Goal: Task Accomplishment & Management: Manage account settings

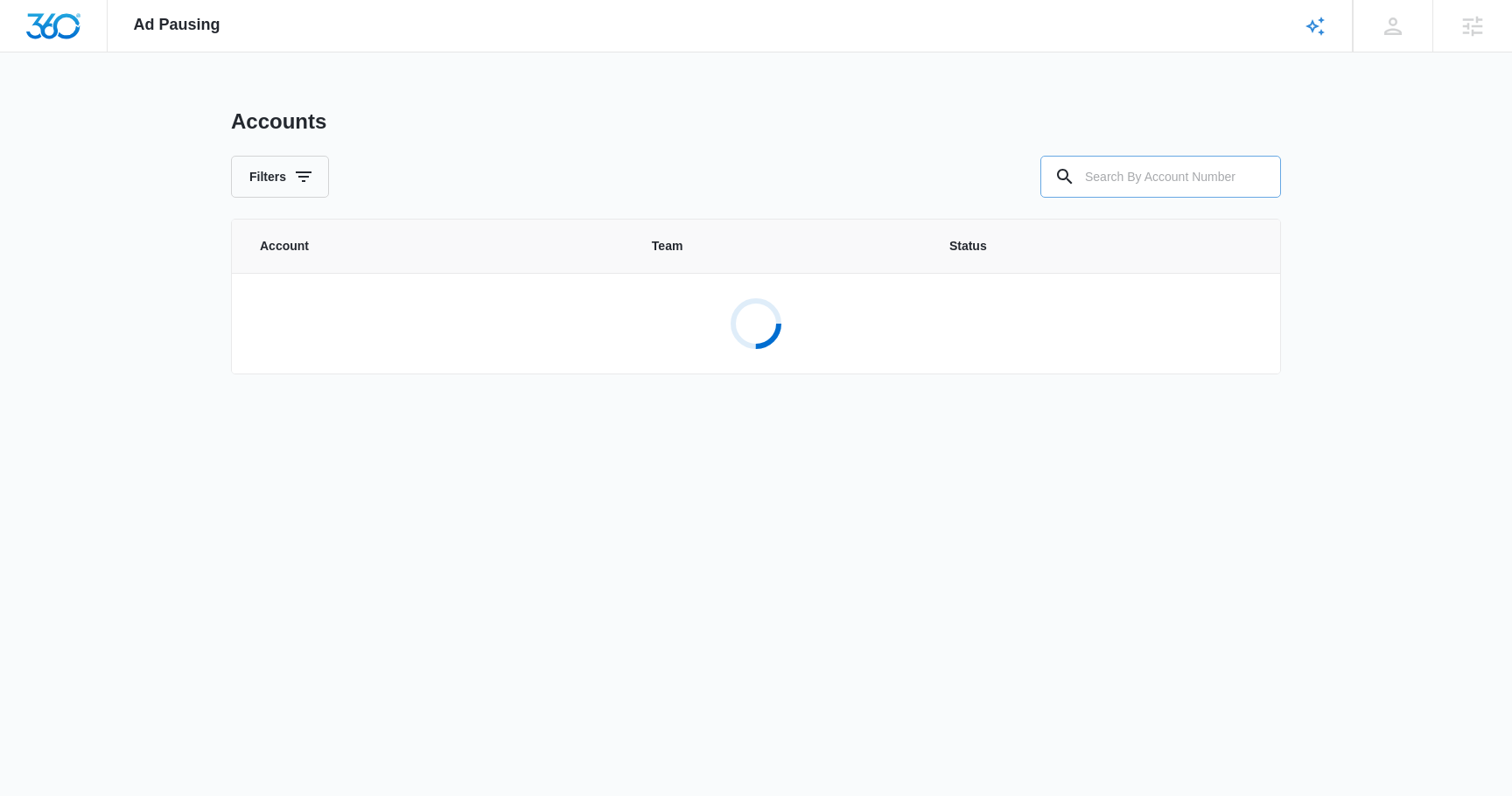
click at [1098, 170] on input "text" at bounding box center [1160, 176] width 241 height 42
paste input "M324216"
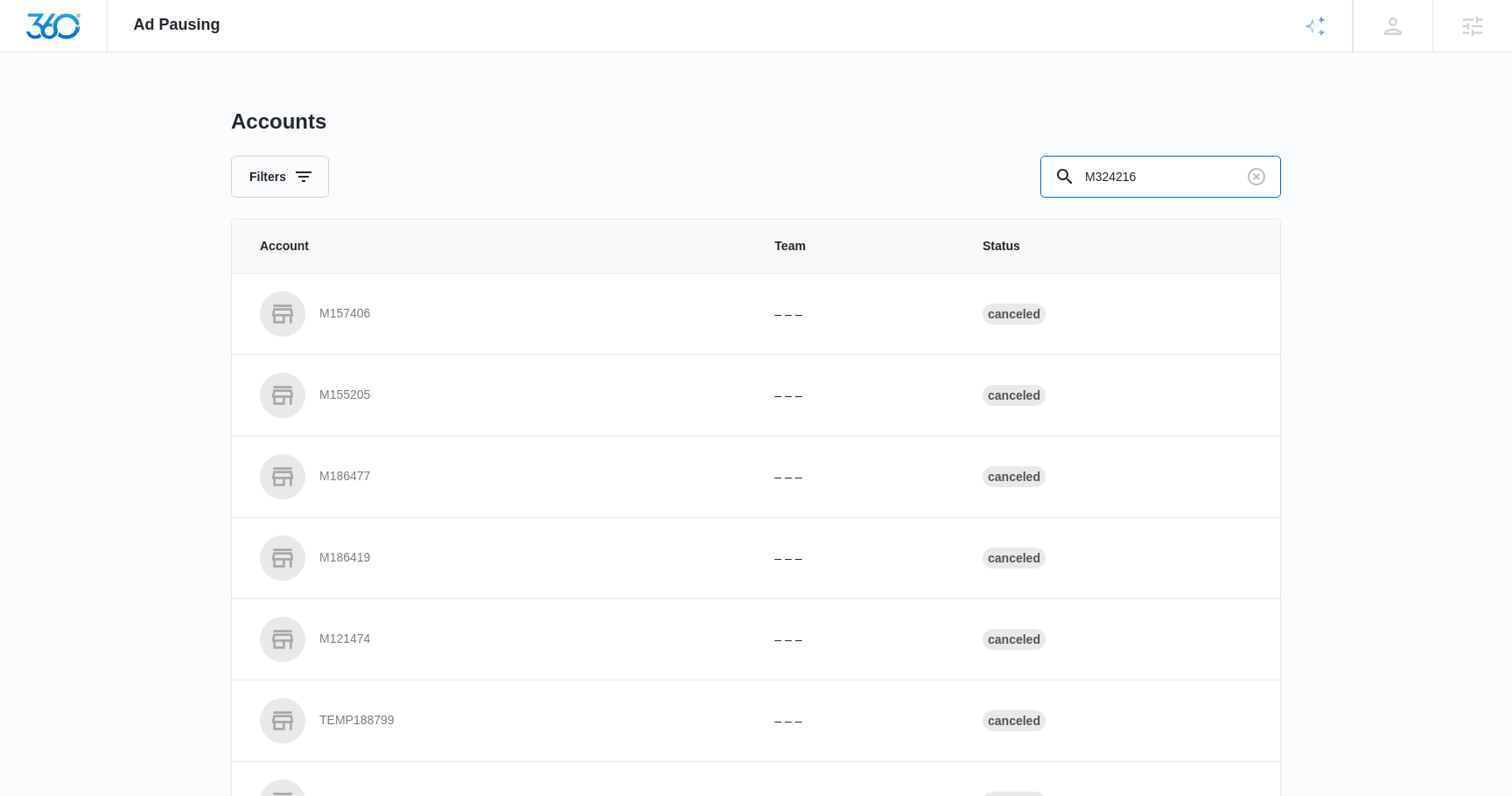
type input "M324216"
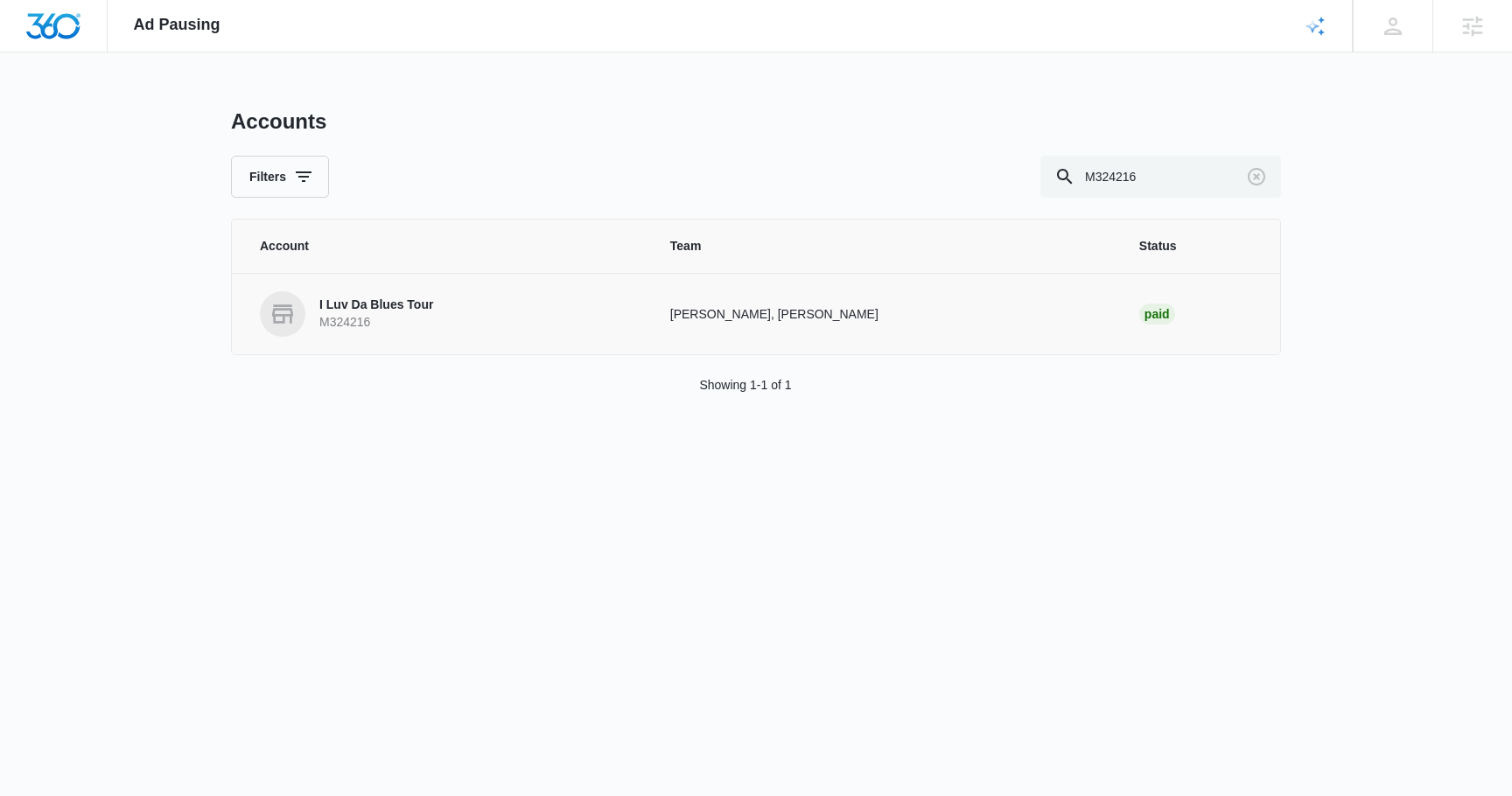
click at [407, 311] on p "I Luv Da Blues Tour" at bounding box center [376, 305] width 113 height 18
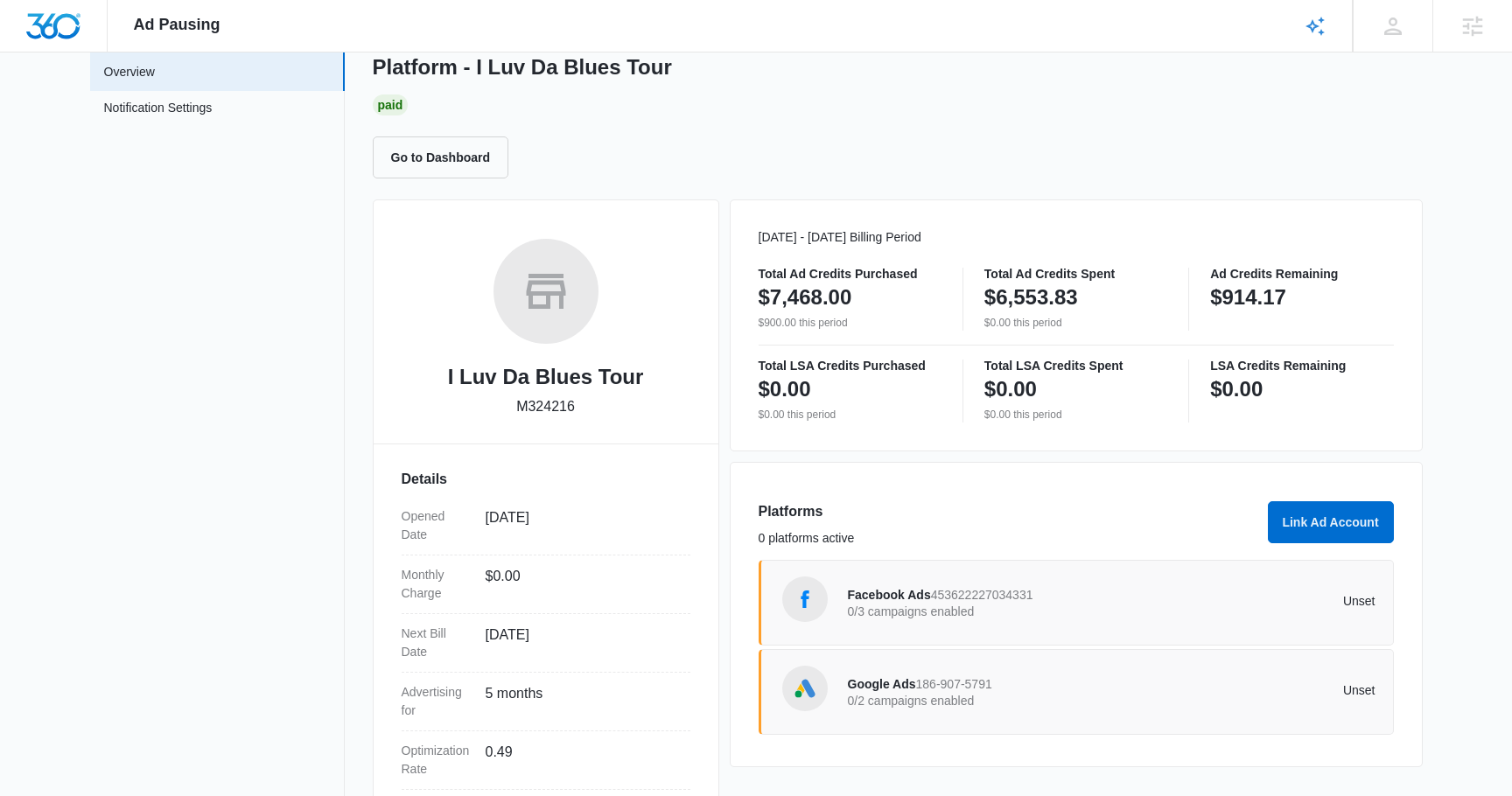
scroll to position [257, 0]
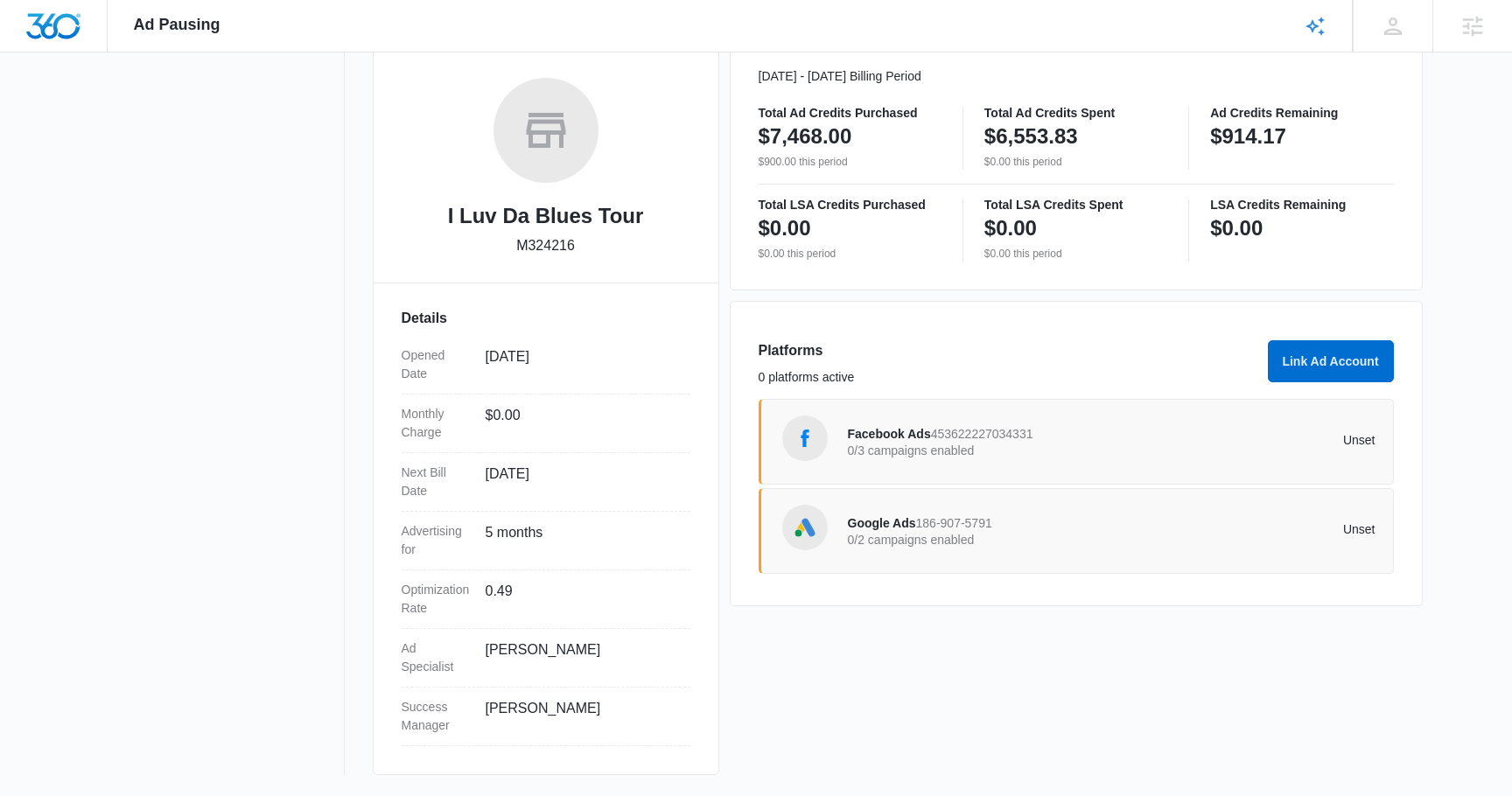
click at [988, 425] on div "Facebook Ads 453622227034331 0/3 campaigns enabled" at bounding box center [980, 442] width 265 height 37
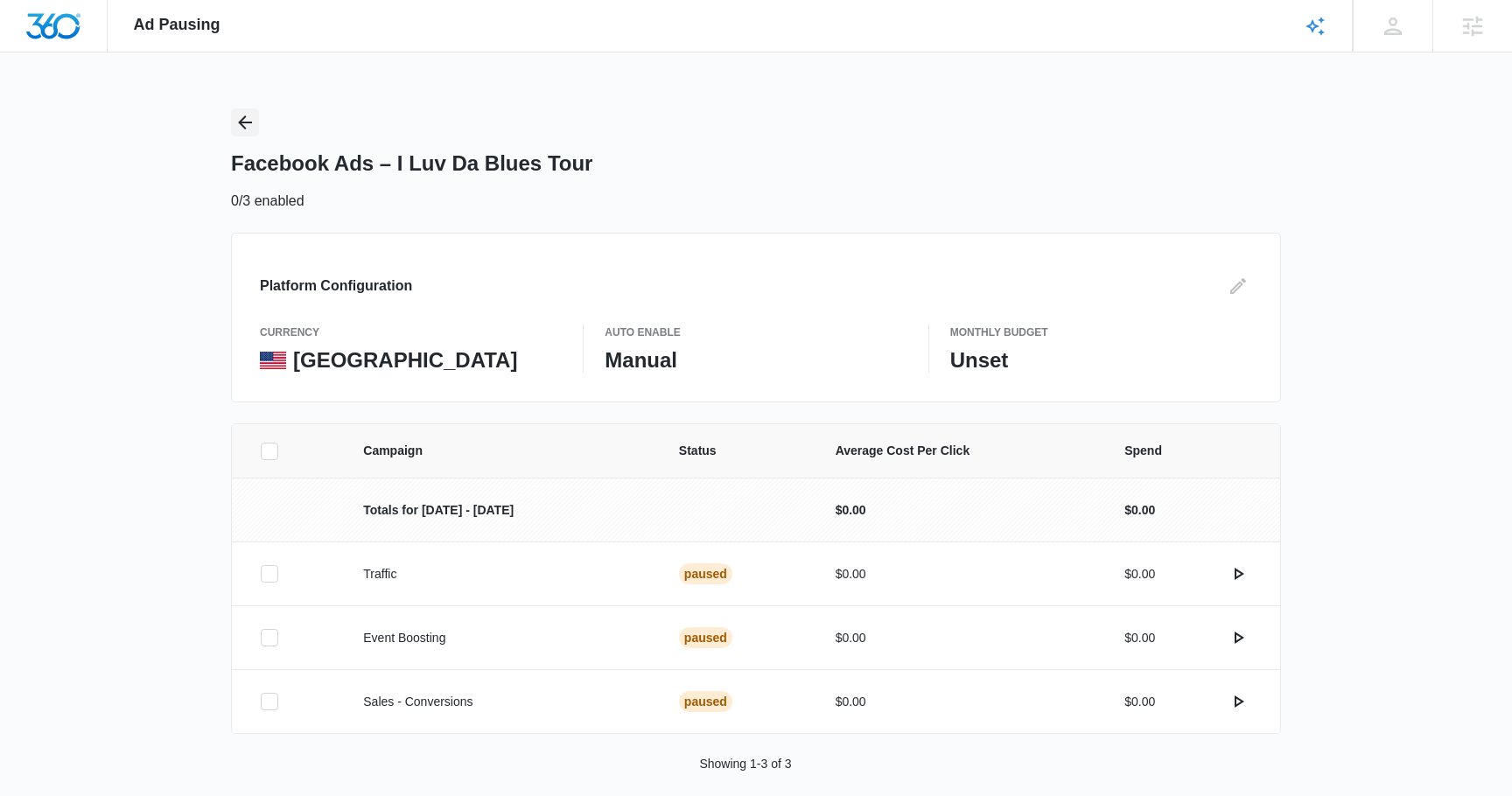
click at [231, 129] on button "Back" at bounding box center [245, 123] width 28 height 28
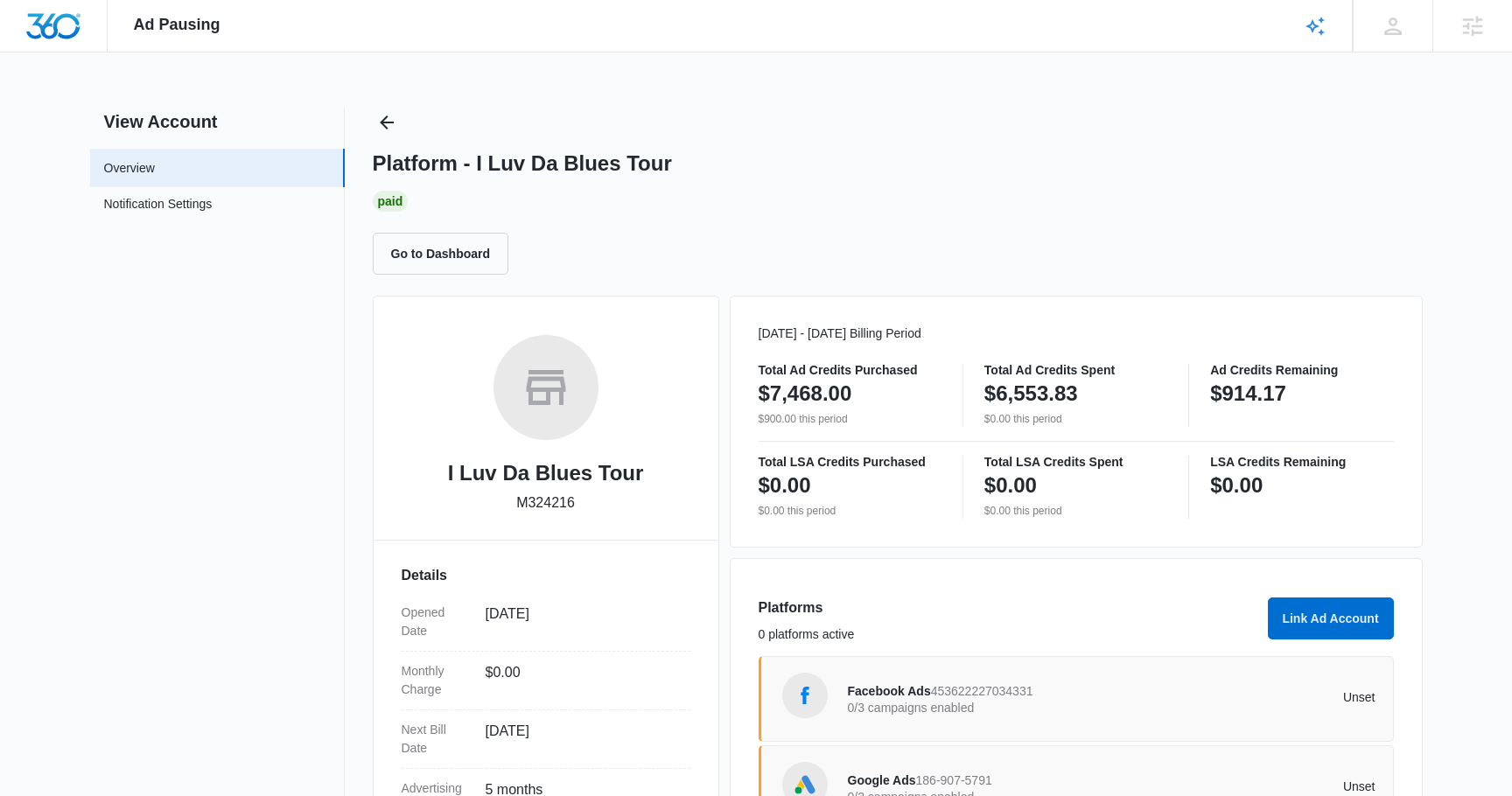
click at [1019, 776] on div "Google Ads 186-907-5791 0/2 campaigns enabled" at bounding box center [980, 789] width 265 height 37
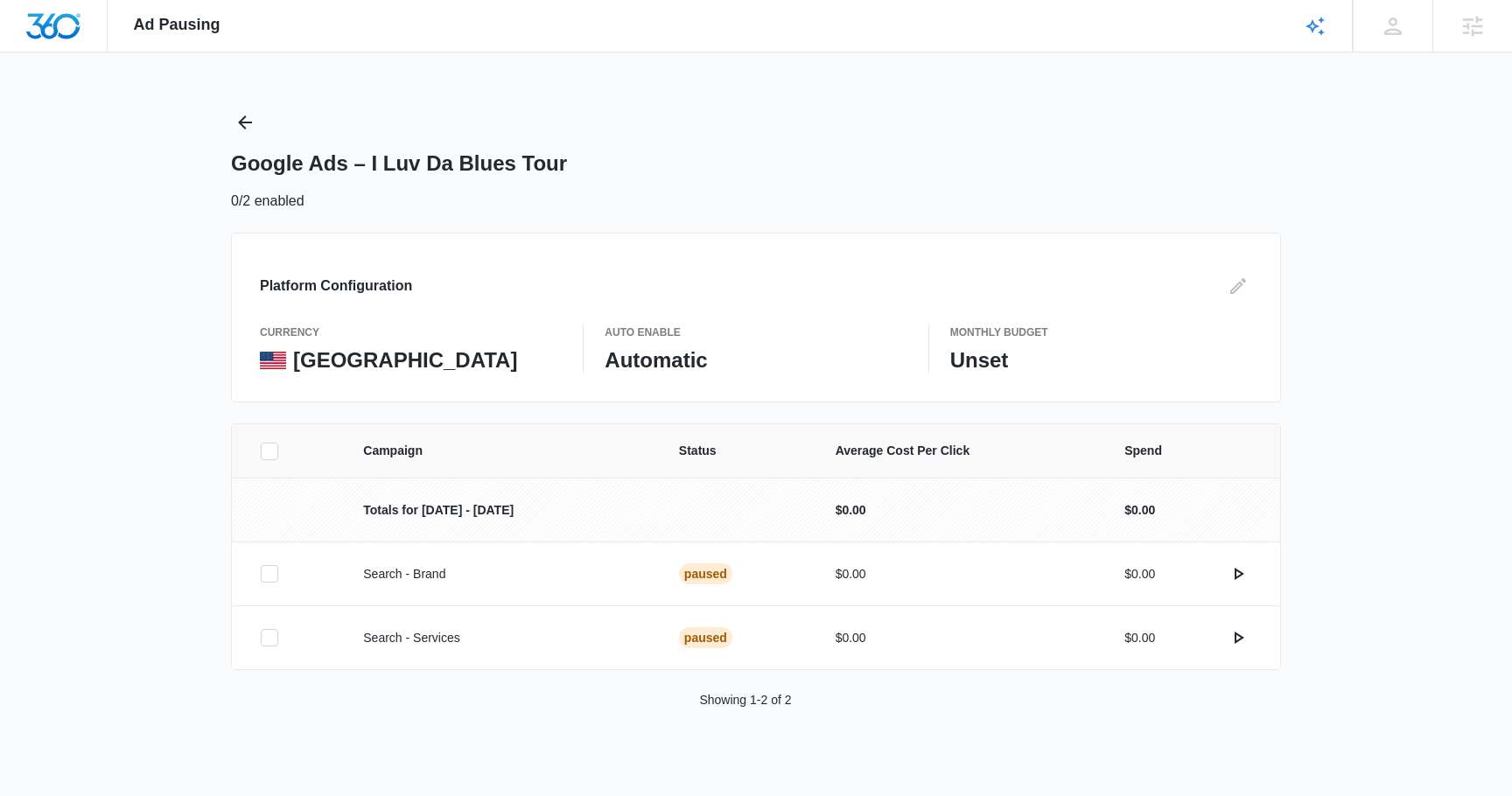
click at [707, 335] on p "Auto Enable" at bounding box center [755, 333] width 302 height 16
click at [1241, 280] on icon "Edit" at bounding box center [1238, 286] width 21 height 21
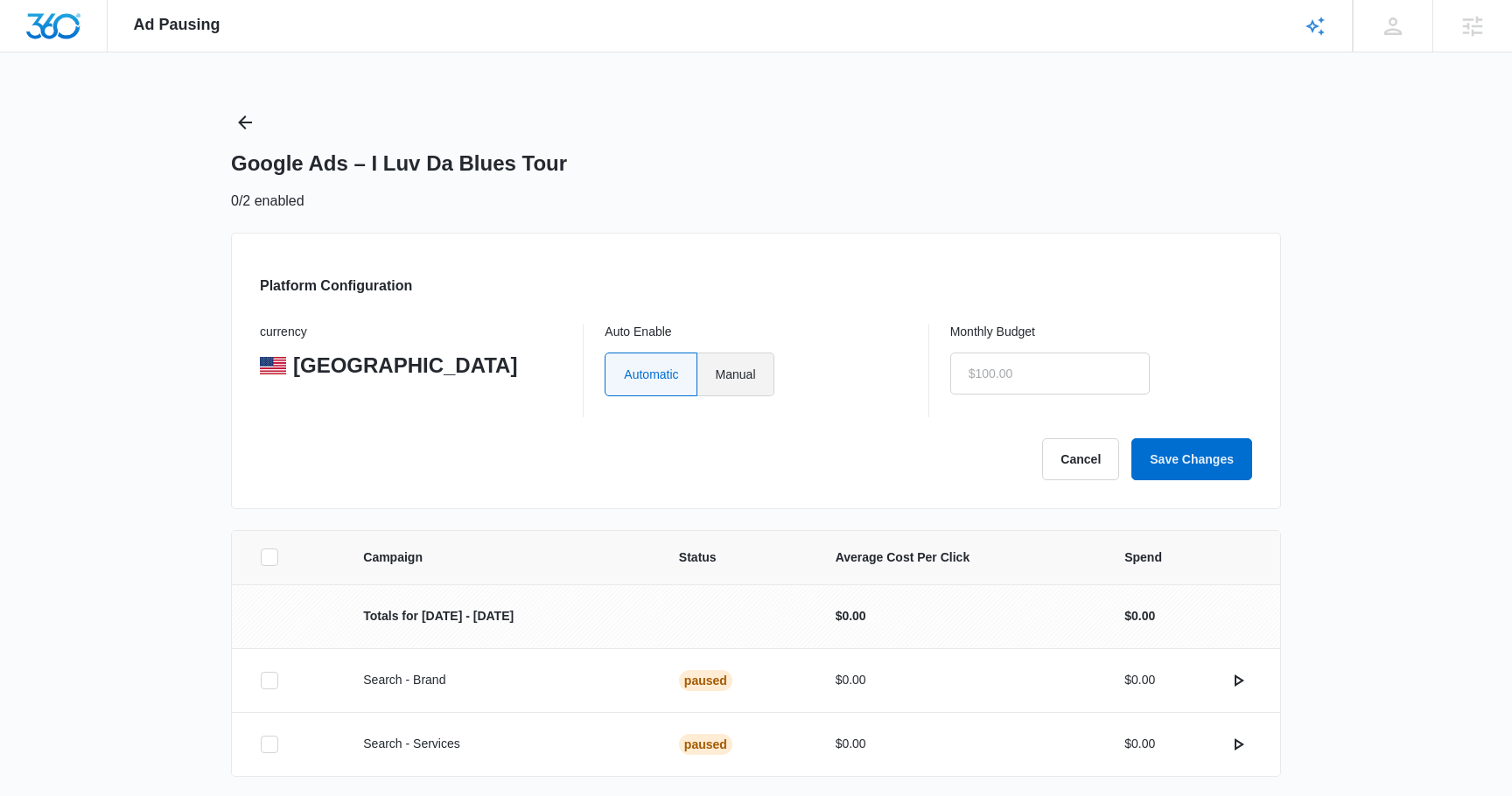
click at [750, 359] on label "Manual" at bounding box center [736, 374] width 77 height 44
click at [716, 373] on input "Manual" at bounding box center [715, 373] width 1 height 1
radio input "true"
click at [1203, 467] on button "Save Changes" at bounding box center [1192, 459] width 121 height 42
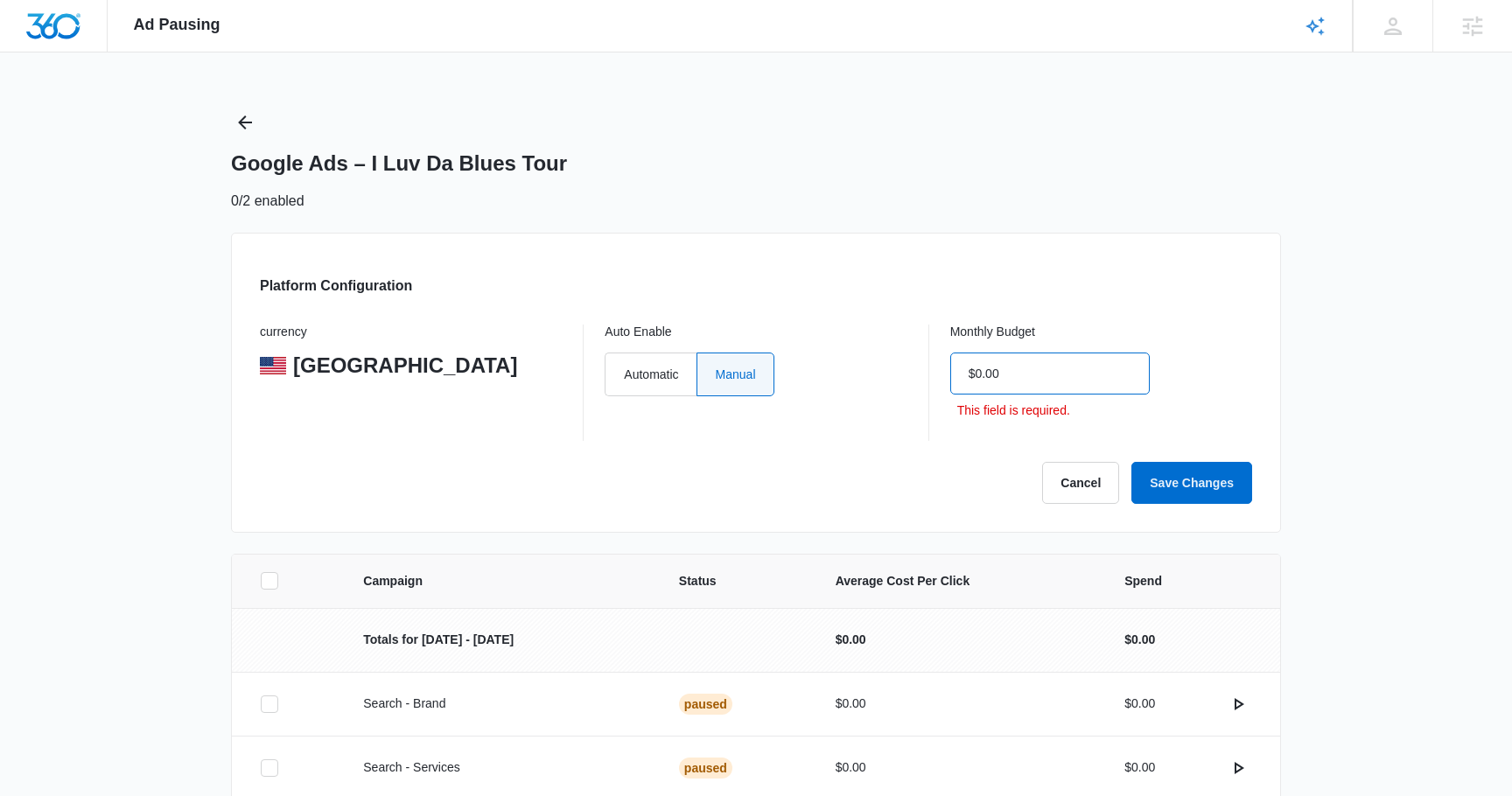
click at [1009, 359] on input "$0.00" at bounding box center [1049, 373] width 200 height 42
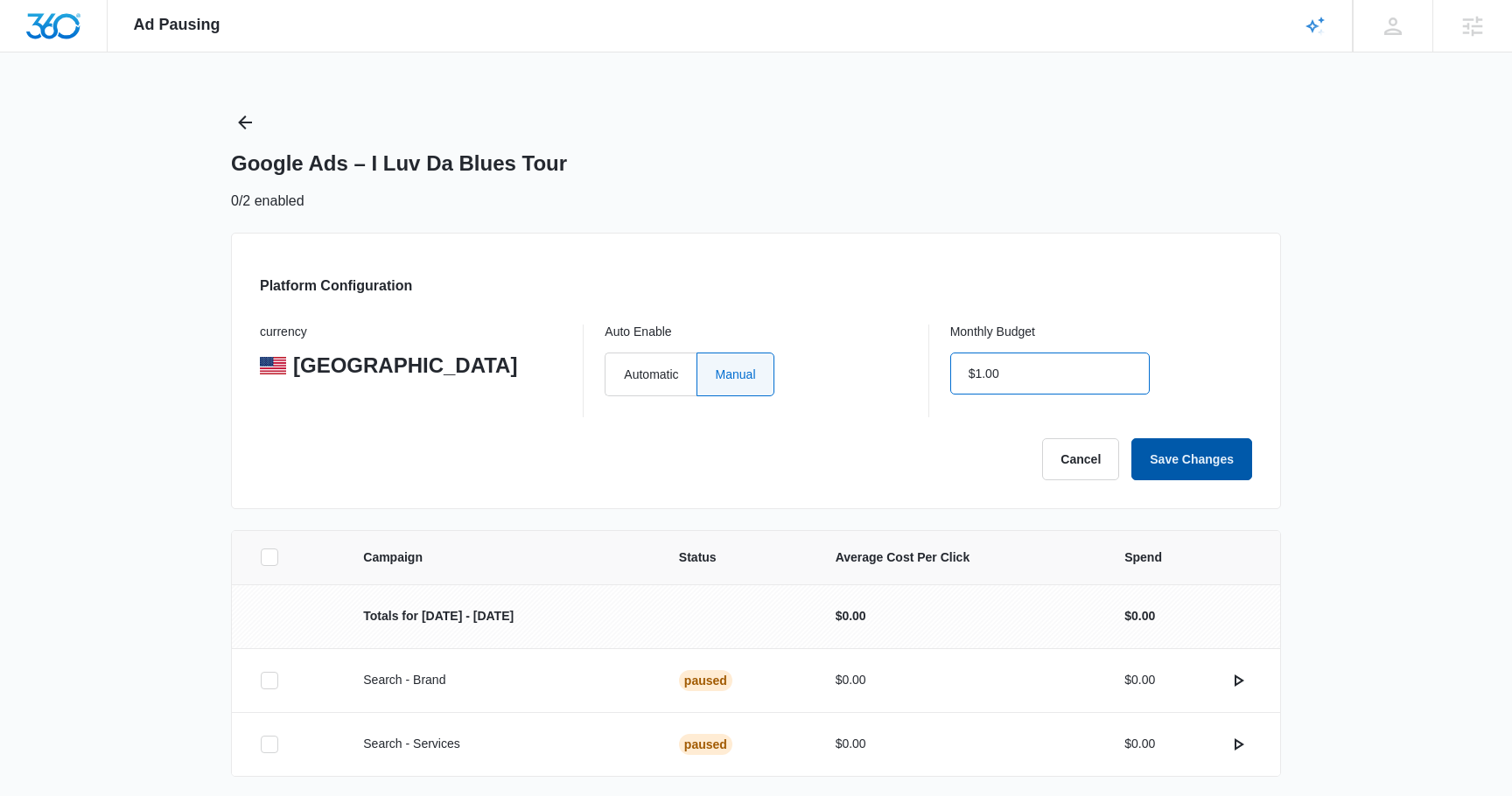
type input "$1.00"
click at [1177, 454] on button "Save Changes" at bounding box center [1192, 459] width 121 height 42
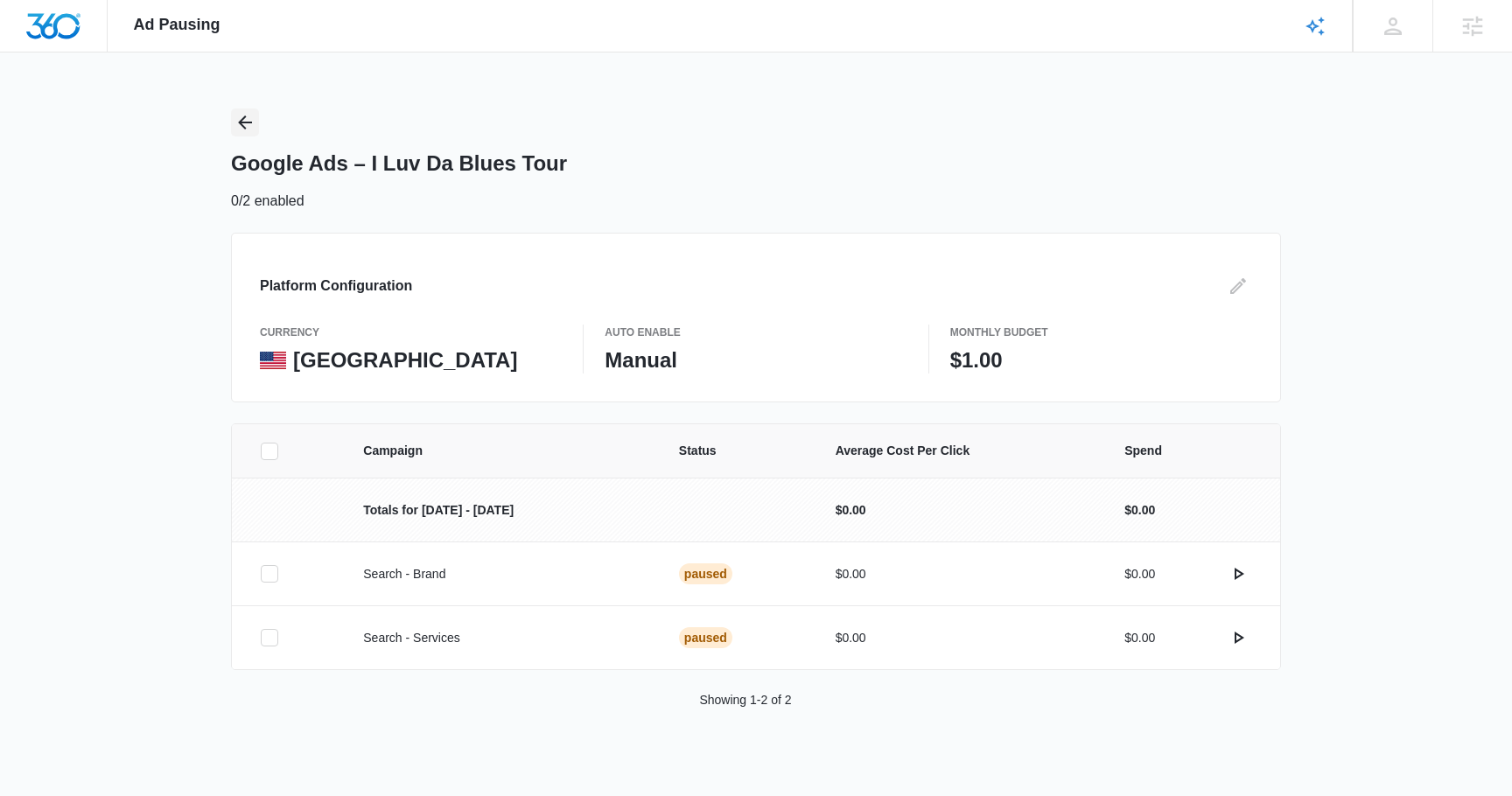
click at [236, 112] on icon "Back" at bounding box center [245, 123] width 21 height 21
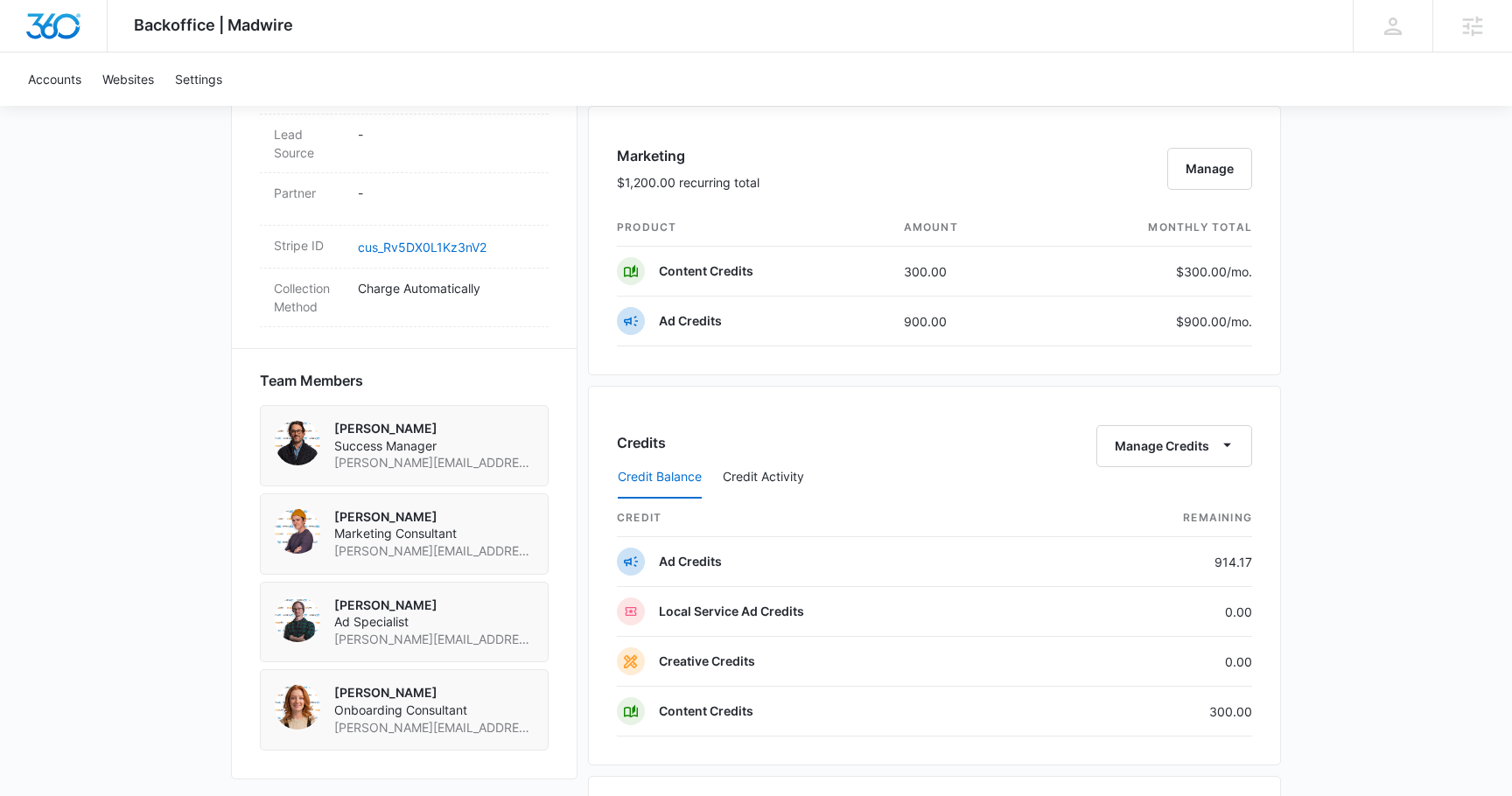
scroll to position [1160, 0]
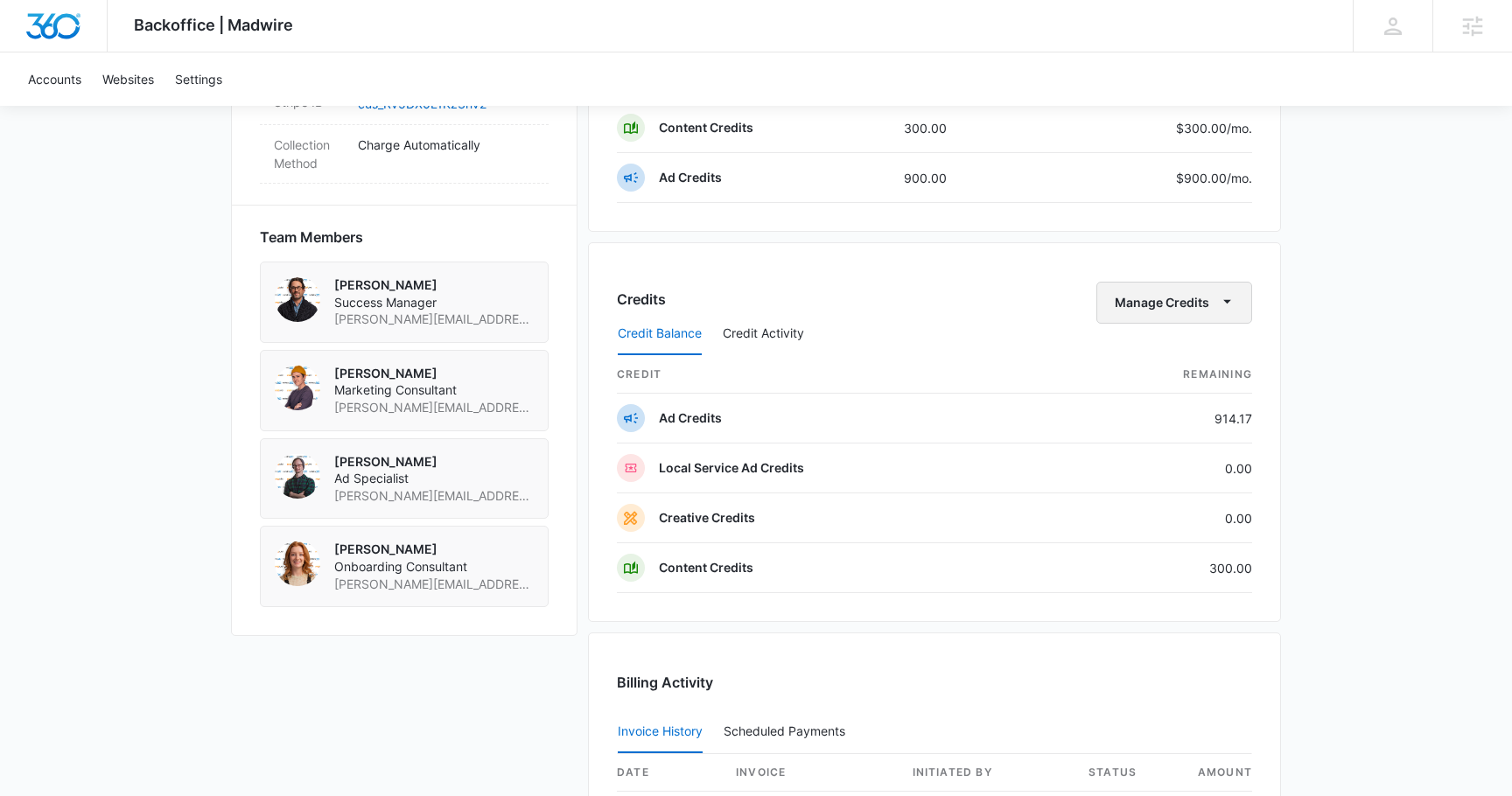
click at [1228, 293] on icon "button" at bounding box center [1228, 302] width 19 height 19
click at [1143, 349] on button "Transfer Credits" at bounding box center [1176, 359] width 155 height 26
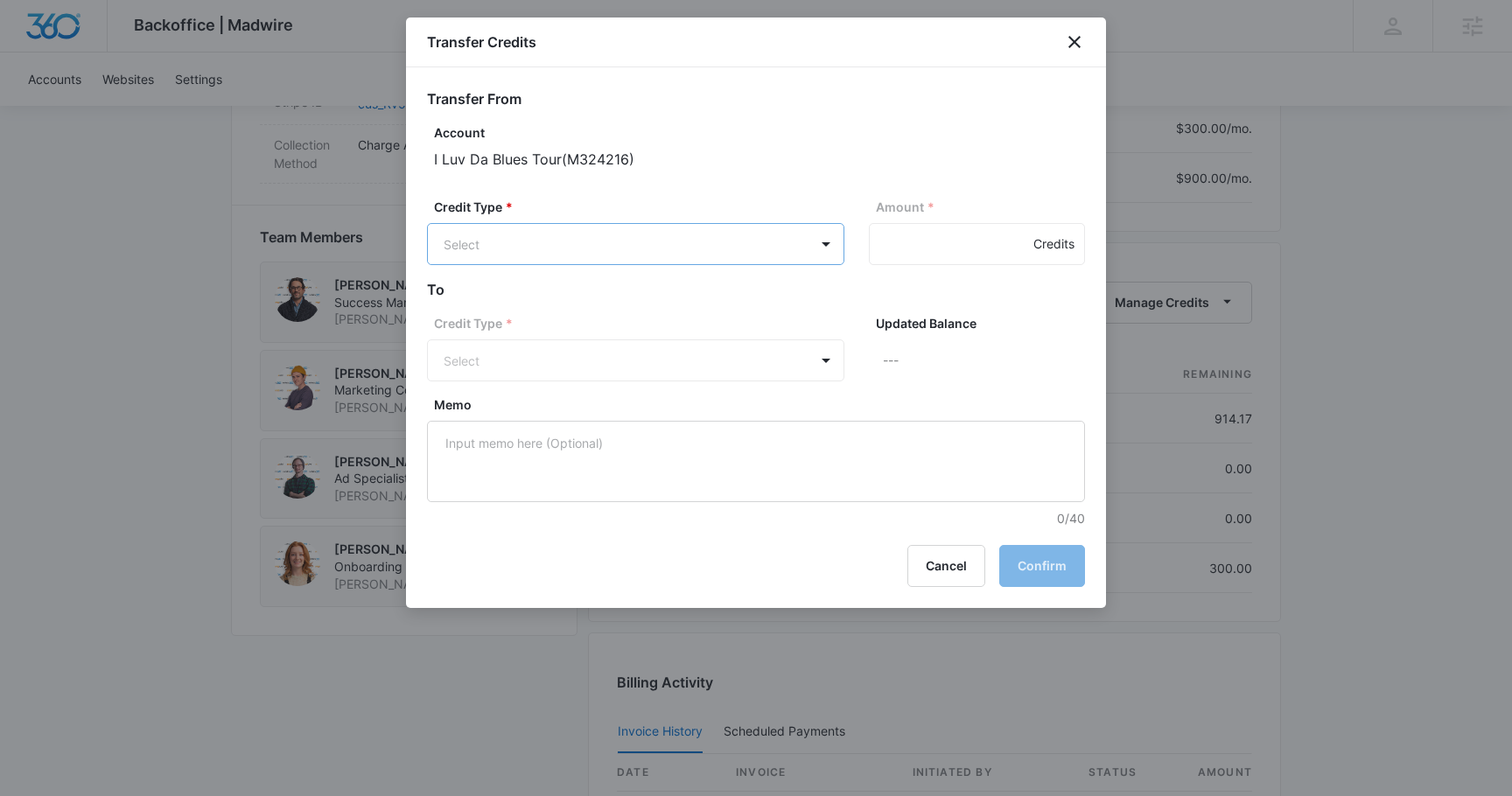
click at [819, 227] on body "Backoffice | Madwire Apps Settings Matt Malone matt.malone@madwire.com My Profi…" at bounding box center [756, 147] width 1512 height 2614
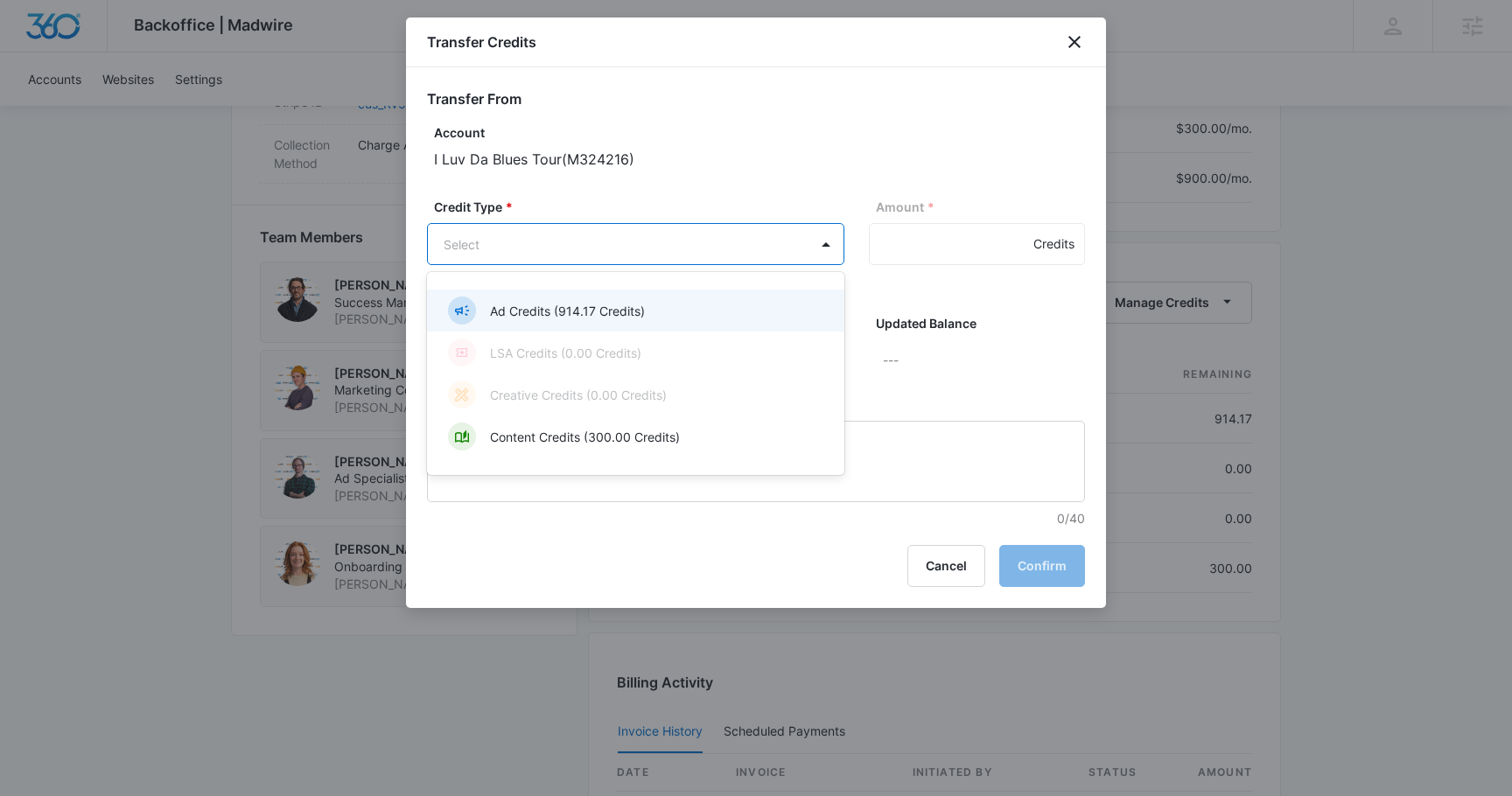
click at [659, 307] on div "Ad Credits (914.17 Credits)" at bounding box center [633, 310] width 371 height 28
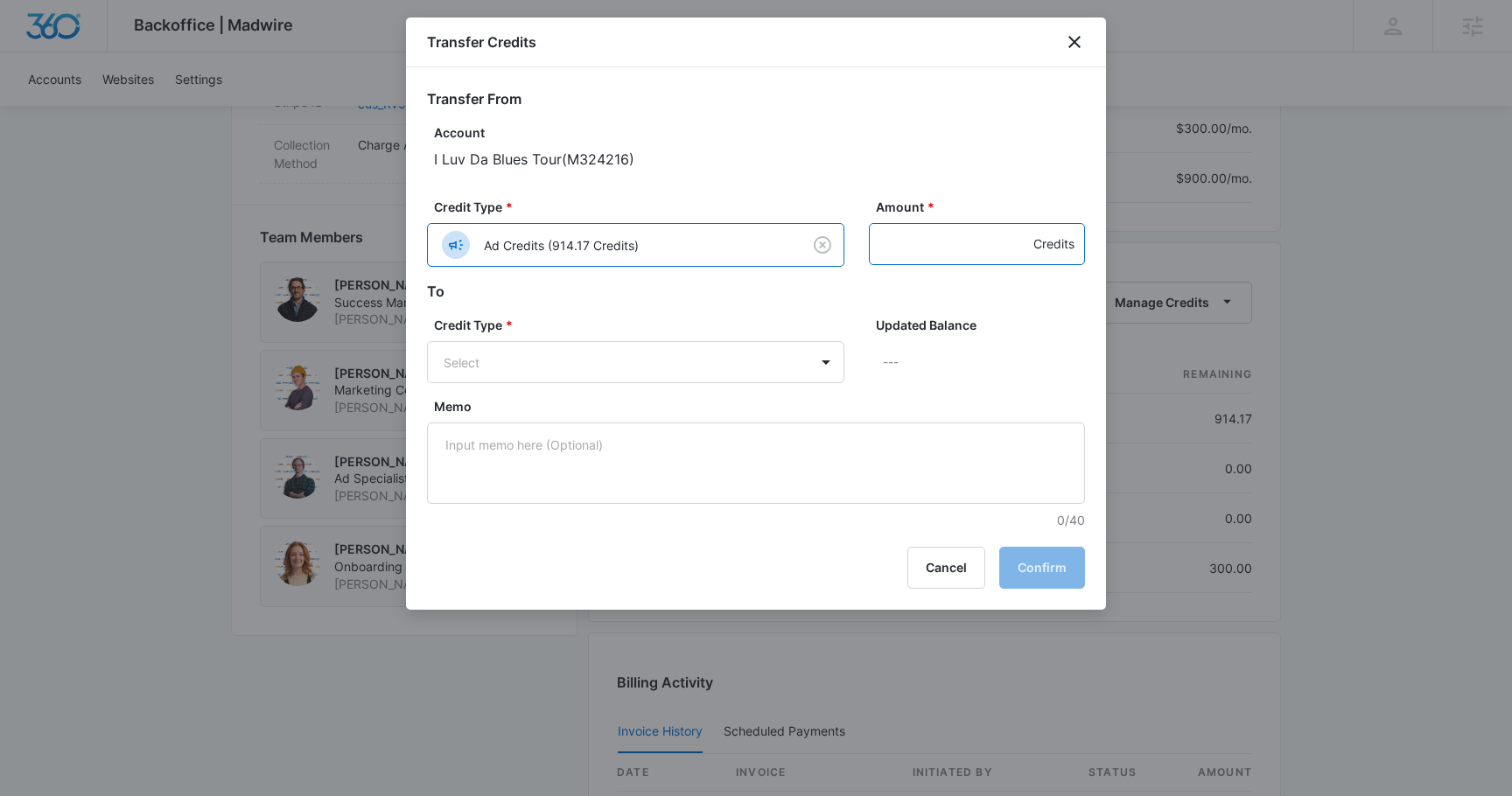
click at [908, 255] on input "Amount *" at bounding box center [977, 243] width 216 height 42
type input "900"
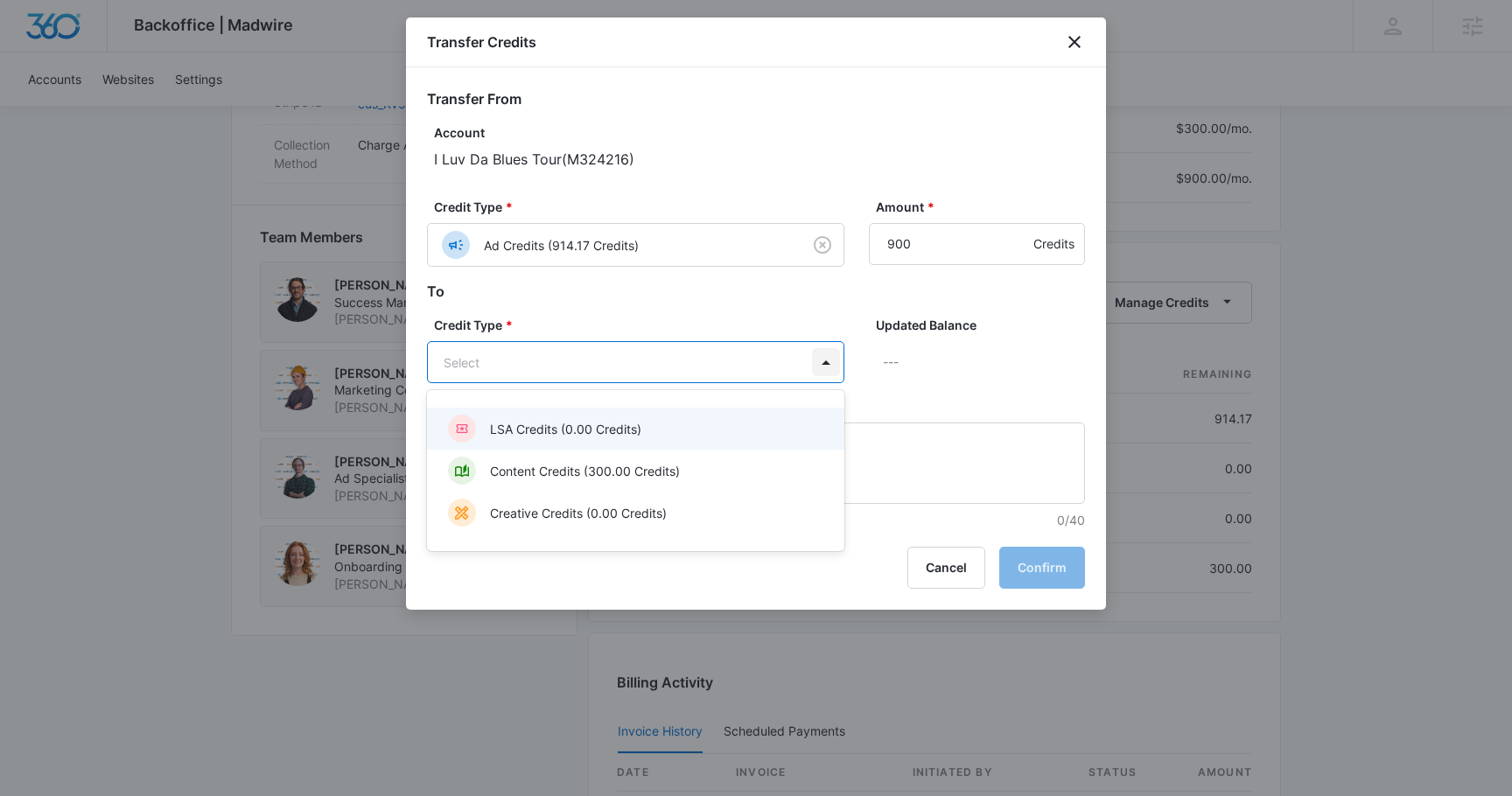
click at [835, 357] on body "Backoffice | Madwire Apps Settings Matt Malone matt.malone@madwire.com My Profi…" at bounding box center [756, 147] width 1512 height 2614
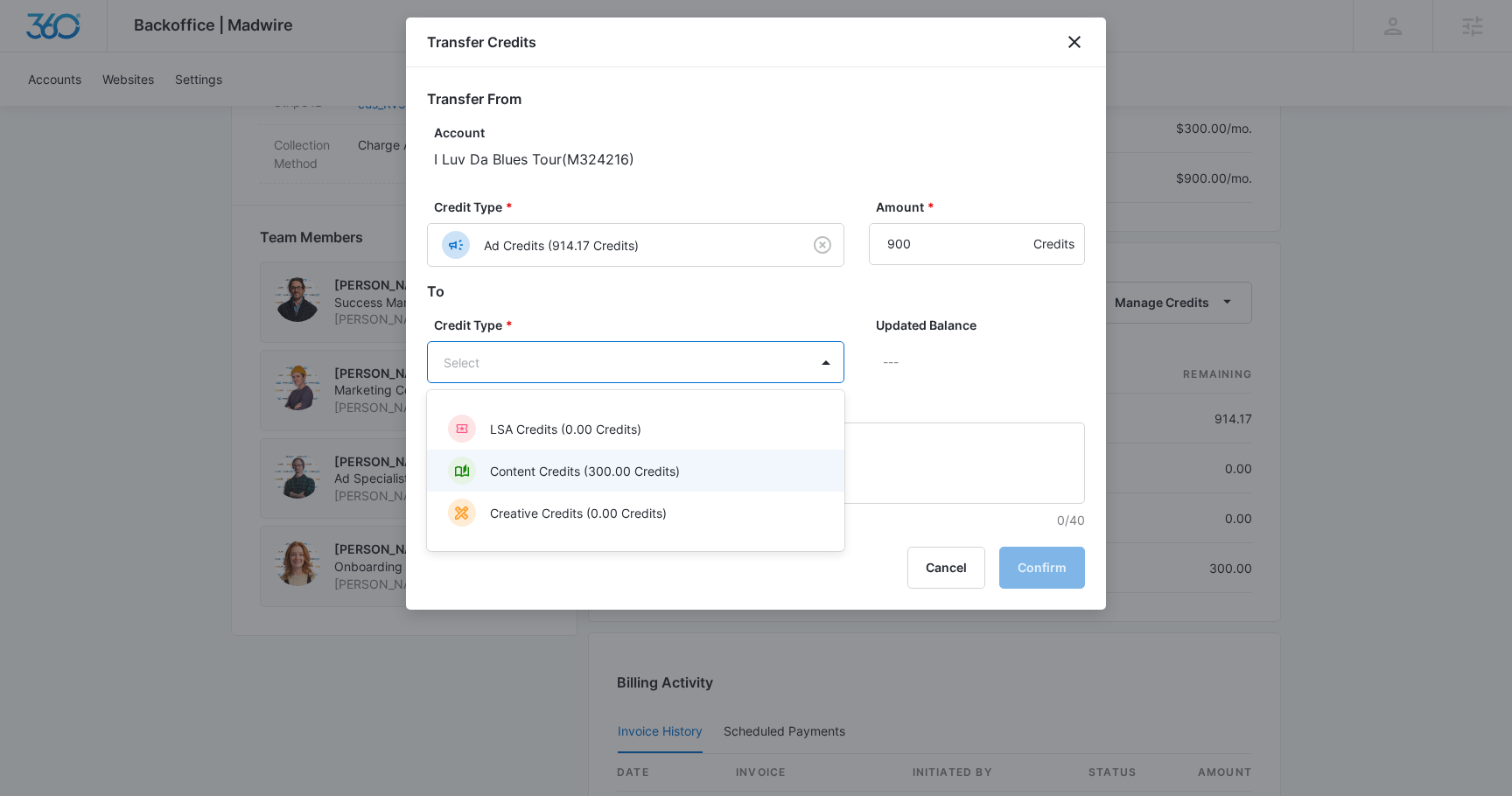
click at [655, 470] on p "Content Credits (300.00 Credits)" at bounding box center [585, 472] width 189 height 19
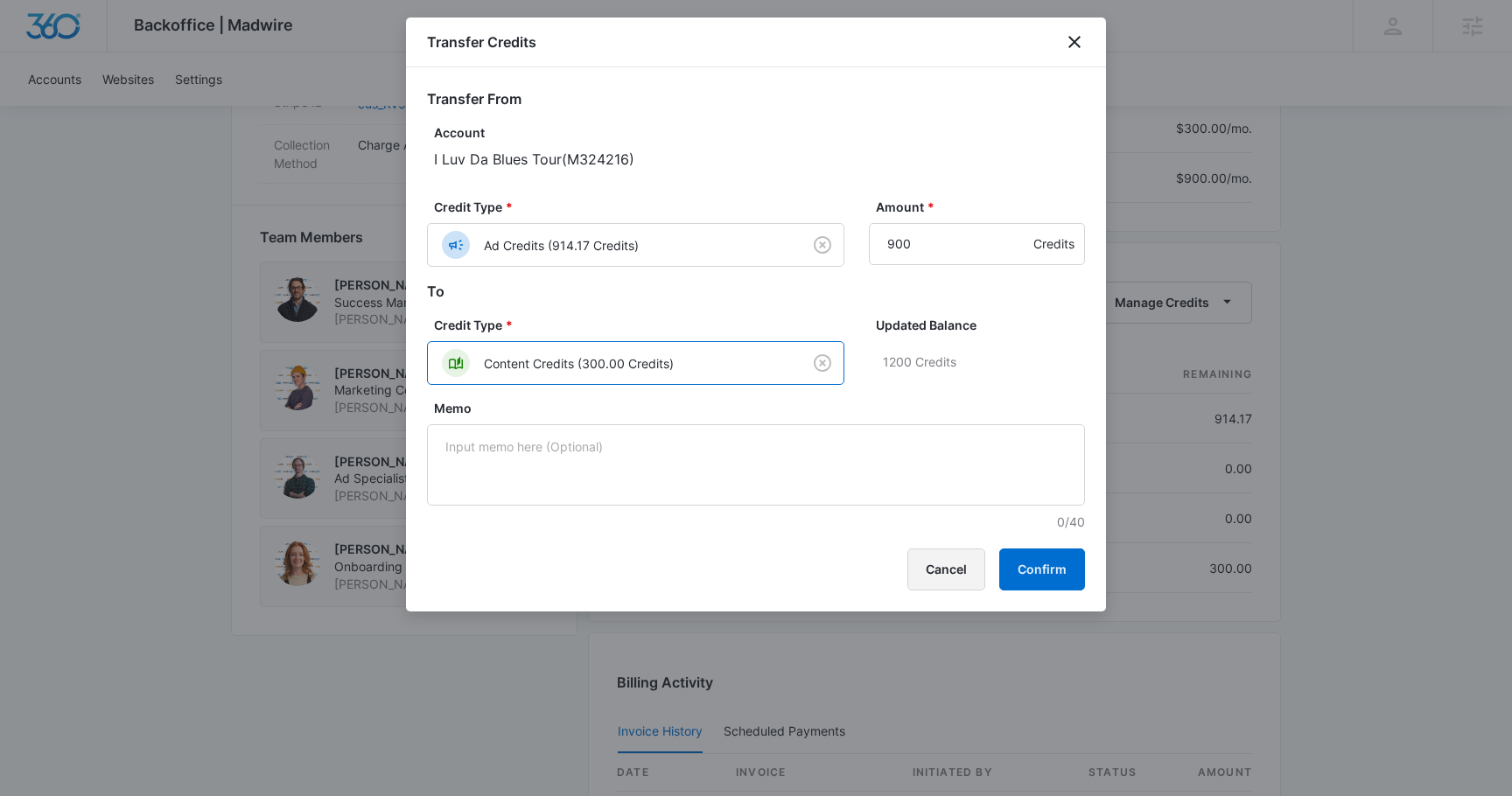
click at [966, 580] on button "Cancel" at bounding box center [946, 569] width 78 height 42
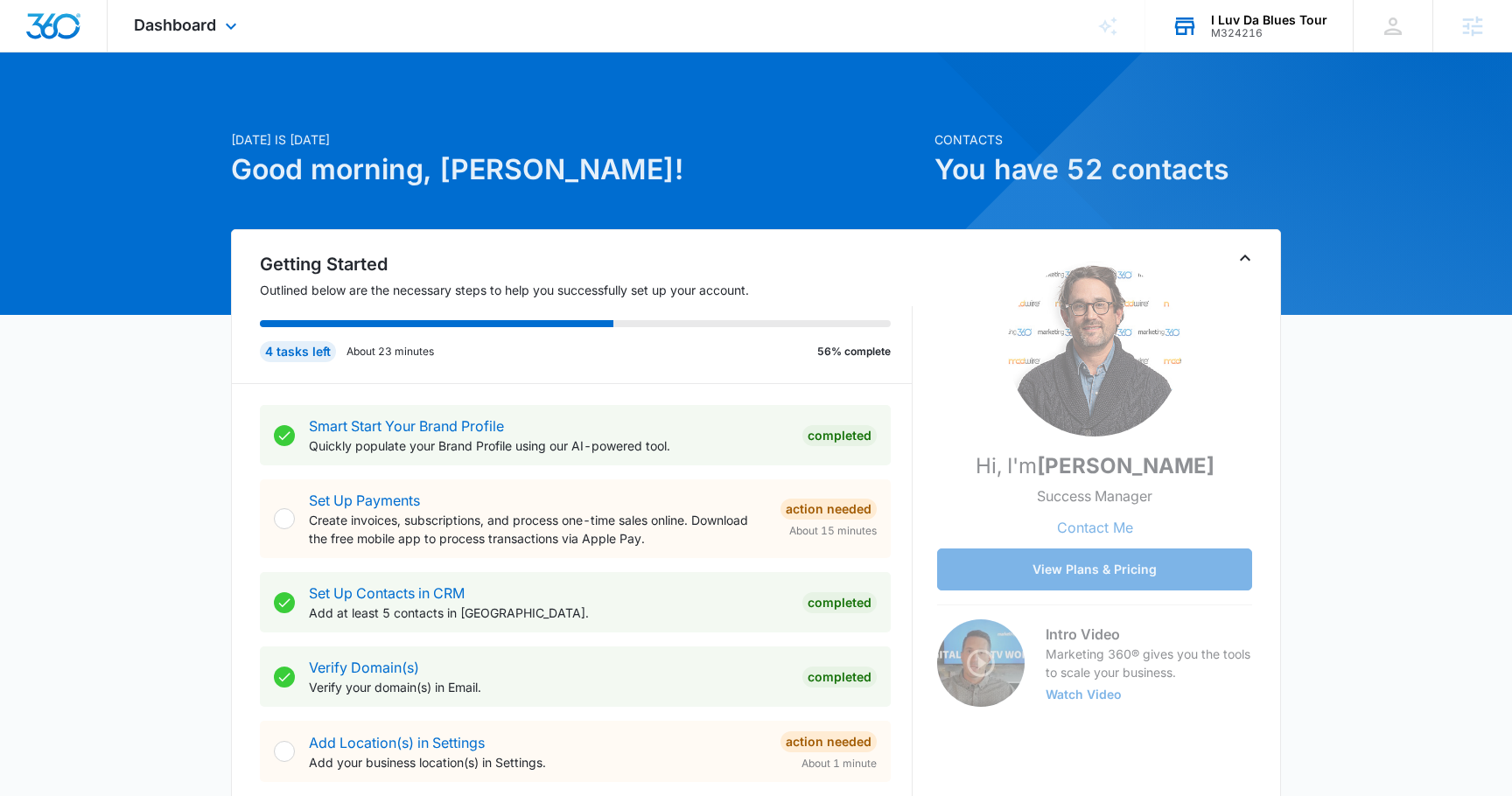
click at [1283, 22] on div "I Luv Da Blues Tour" at bounding box center [1269, 20] width 116 height 14
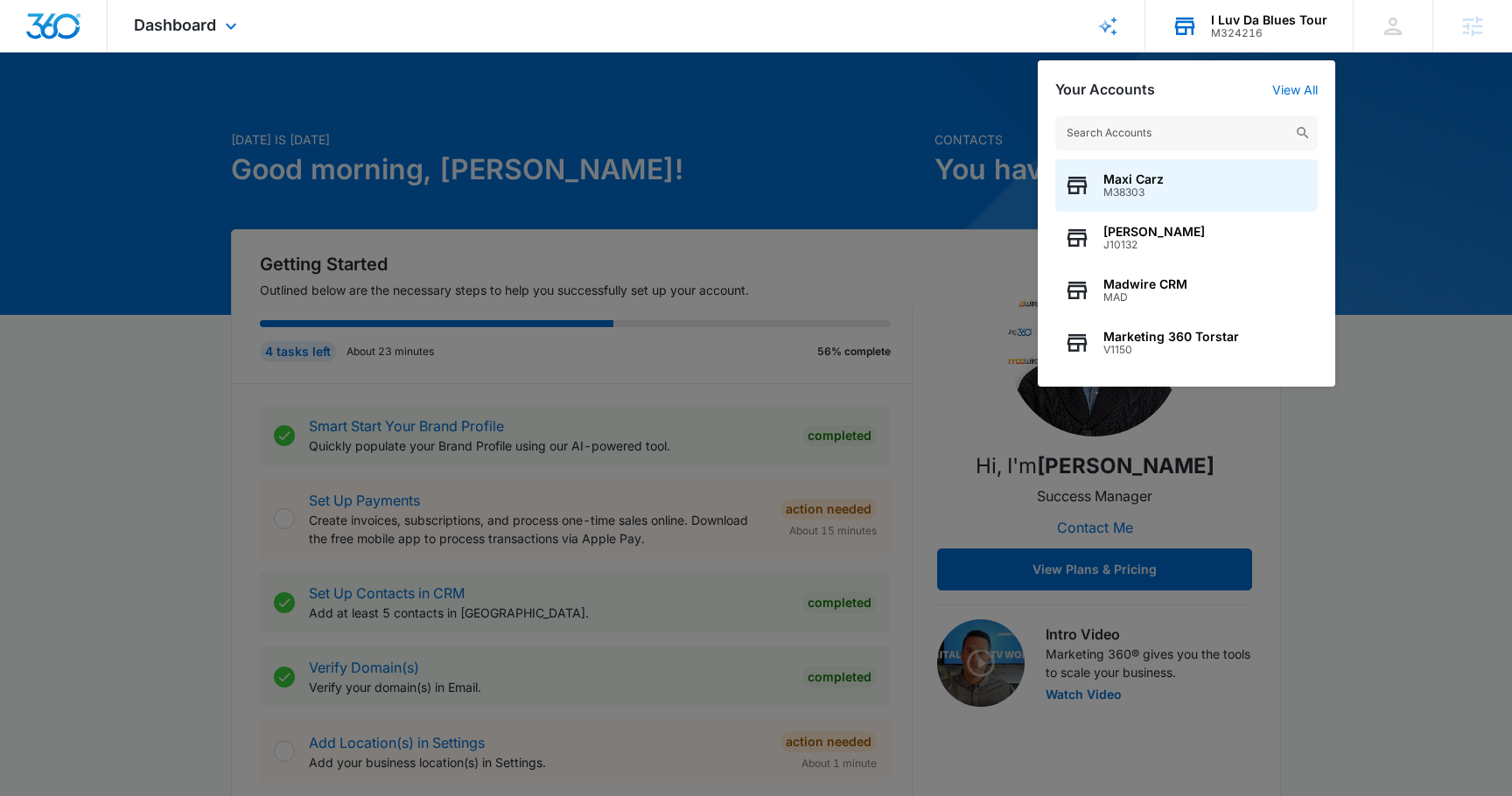
click at [1133, 144] on input "text" at bounding box center [1186, 133] width 263 height 35
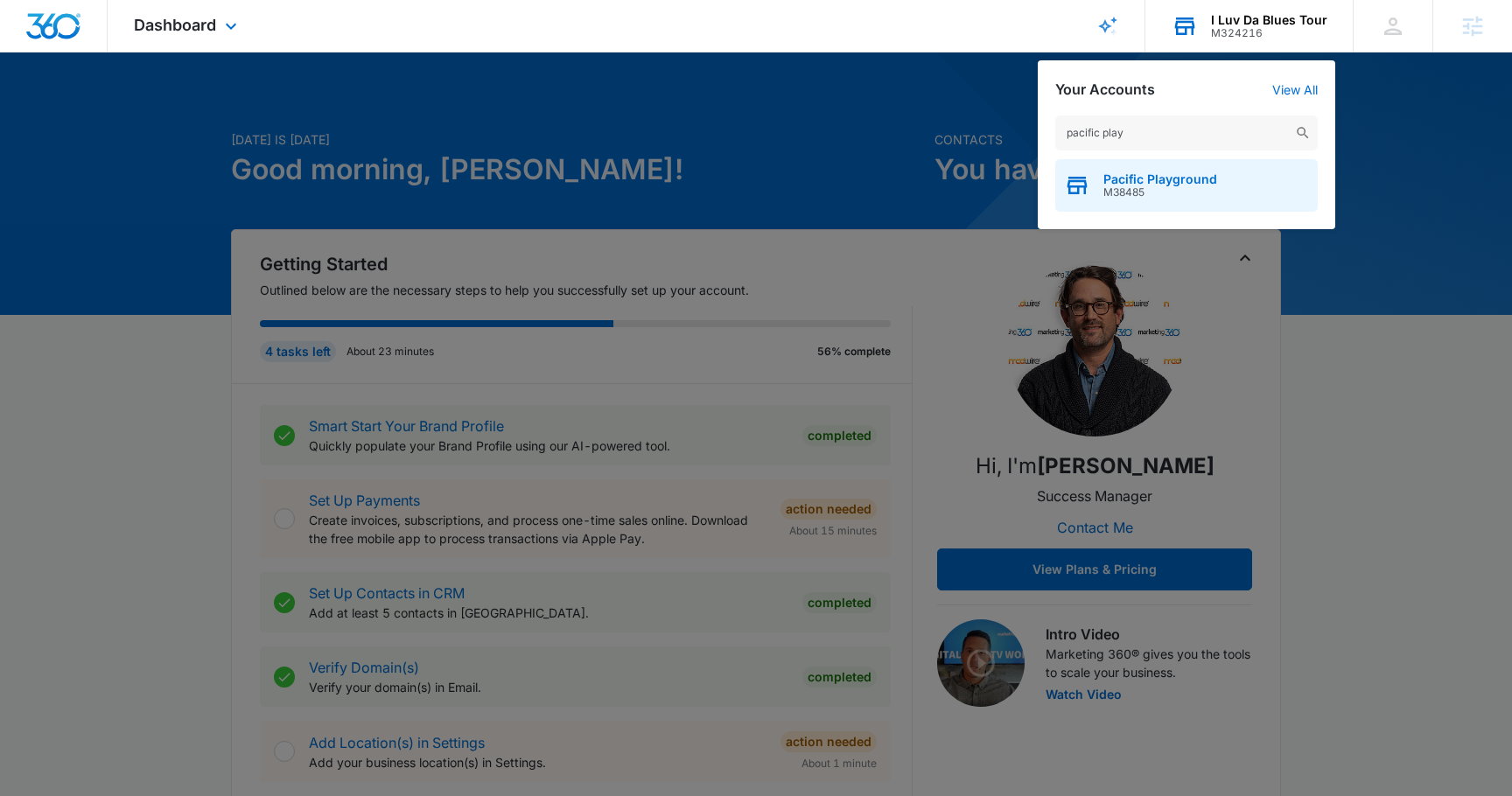
type input "pacific play"
click at [1132, 180] on span "Pacific Playground" at bounding box center [1160, 179] width 113 height 14
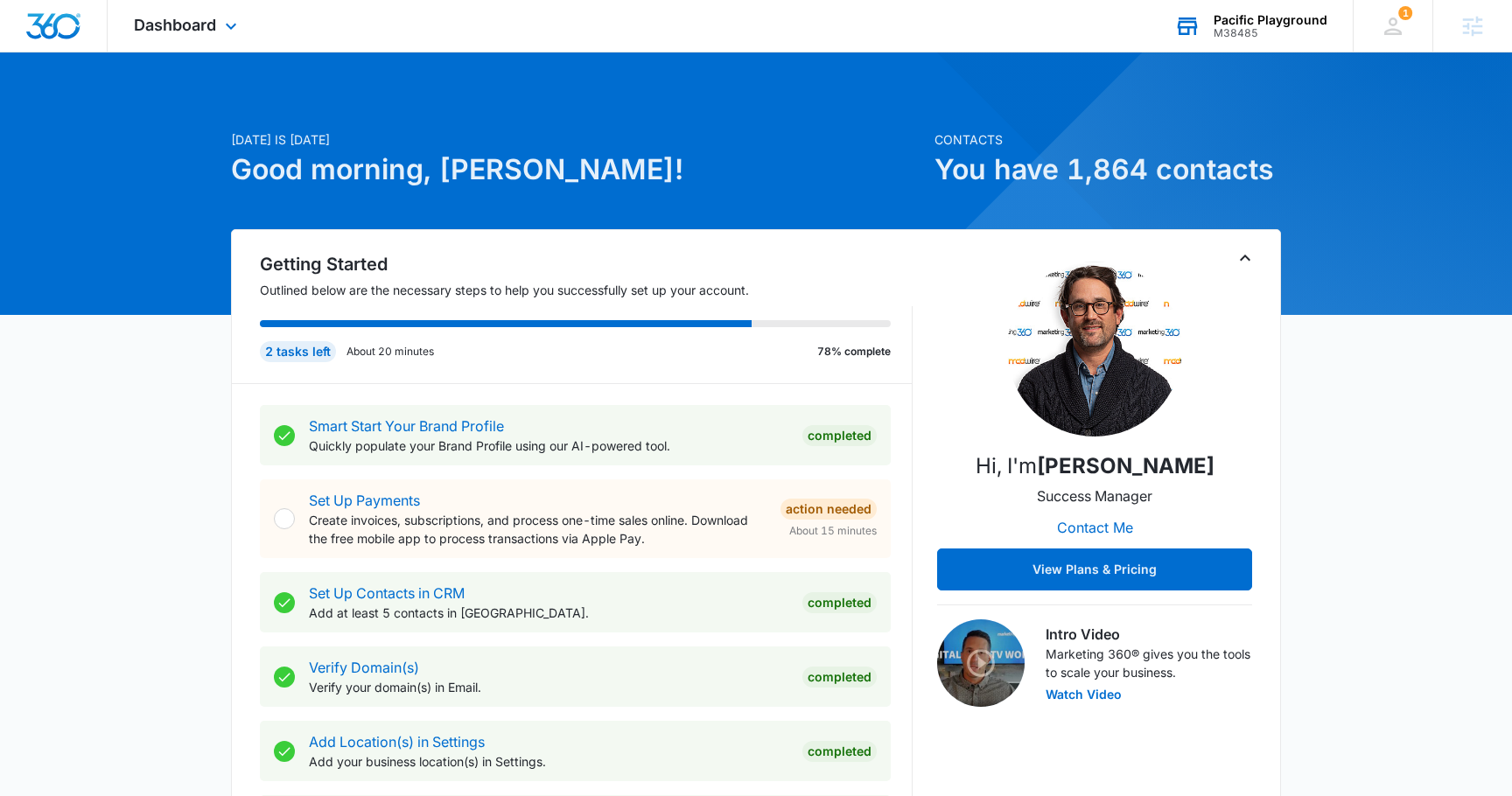
click at [1222, 257] on div "Hi, I'm Matt Malone Success Manager Contact Me View Plans & Pricing Intro Video…" at bounding box center [1094, 478] width 315 height 456
click at [1232, 257] on div "Hi, I'm Matt Malone Success Manager Contact Me View Plans & Pricing Intro Video…" at bounding box center [1094, 478] width 315 height 456
click at [1244, 254] on icon "Toggle Collapse" at bounding box center [1245, 258] width 21 height 21
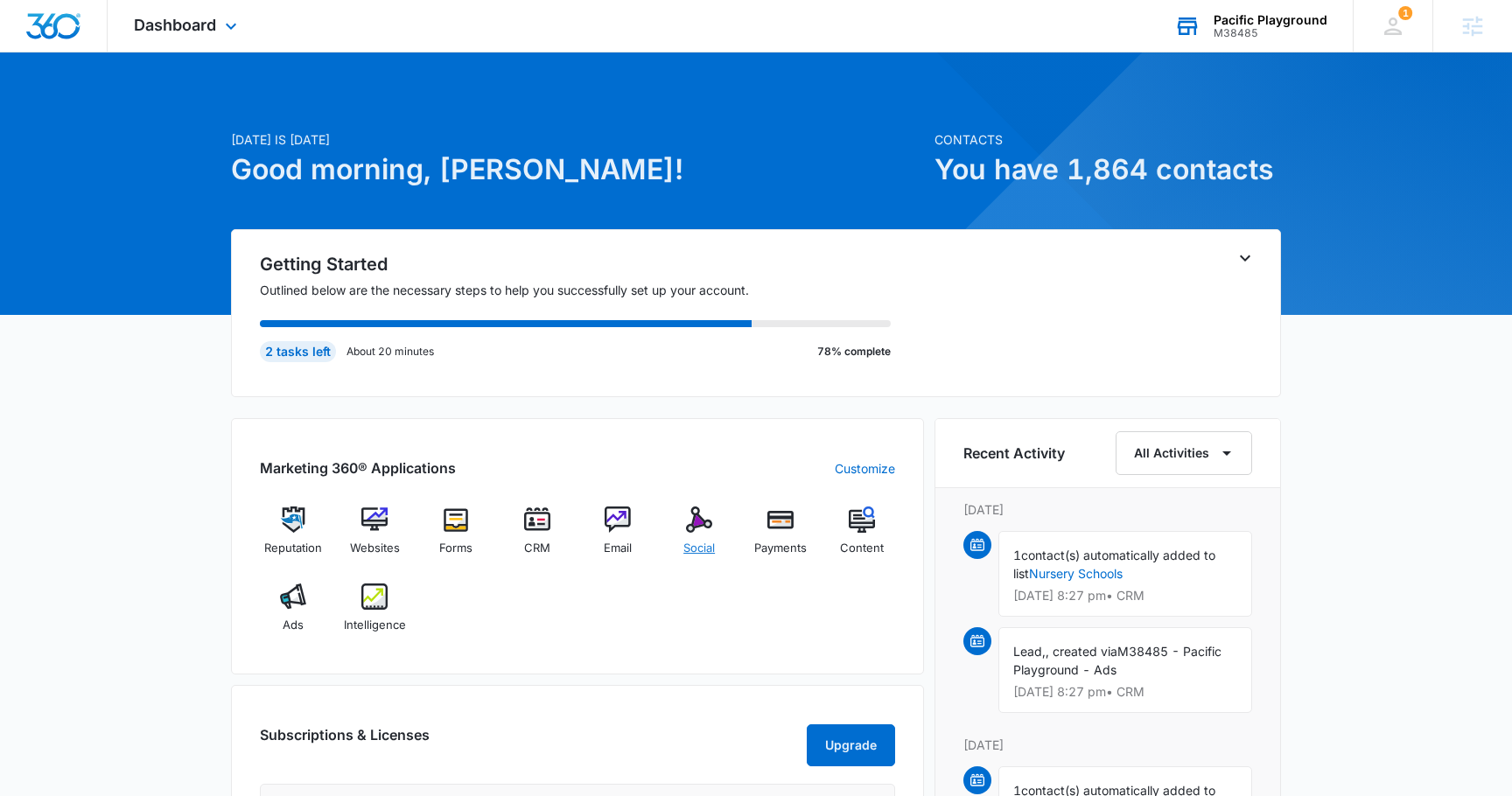
click at [704, 528] on img at bounding box center [699, 520] width 26 height 26
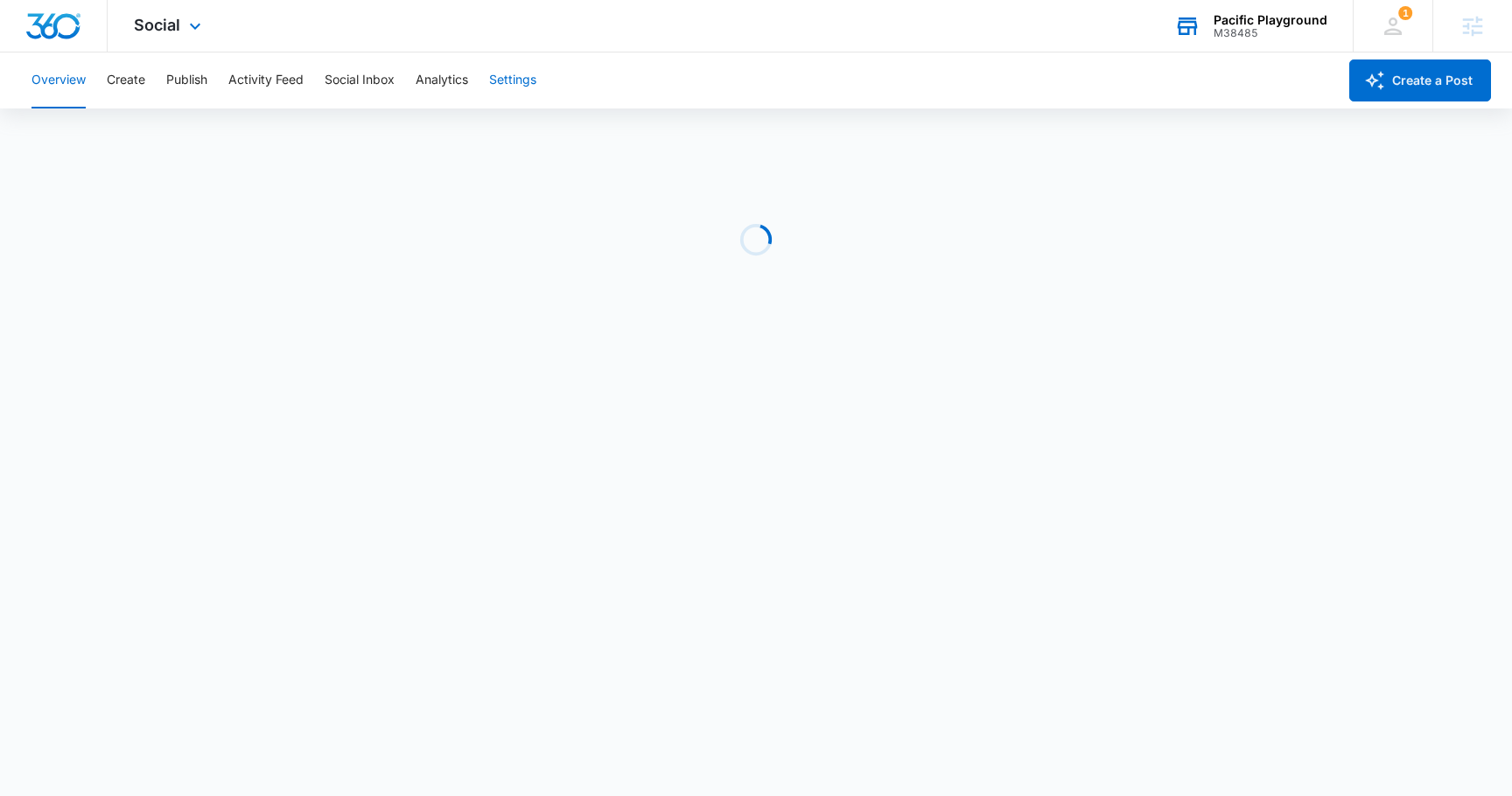
click at [516, 72] on button "Settings" at bounding box center [513, 81] width 47 height 56
click at [502, 86] on button "Settings" at bounding box center [513, 81] width 47 height 56
